Goal: Task Accomplishment & Management: Manage account settings

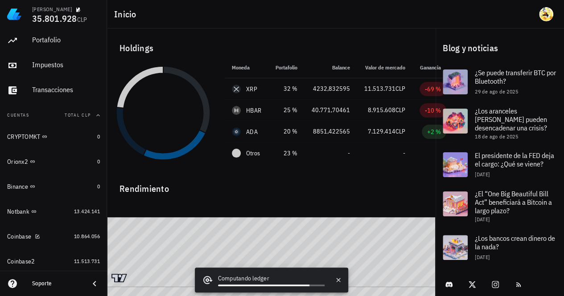
scroll to position [48, 0]
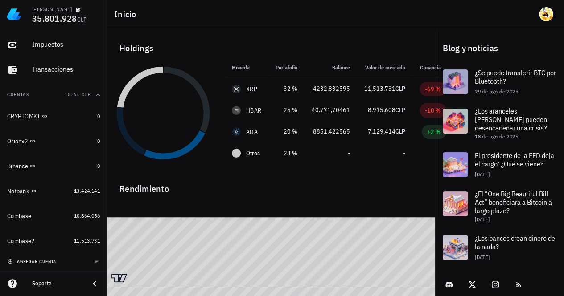
click at [45, 264] on button "agregar cuenta" at bounding box center [32, 261] width 55 height 9
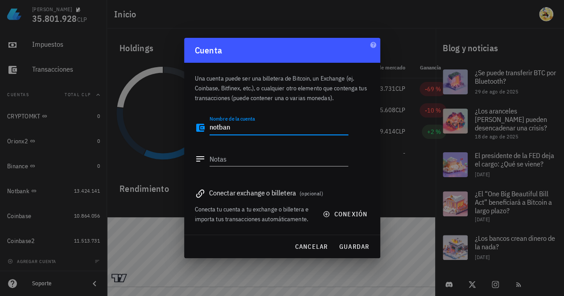
type textarea "notbank"
